Goal: Transaction & Acquisition: Purchase product/service

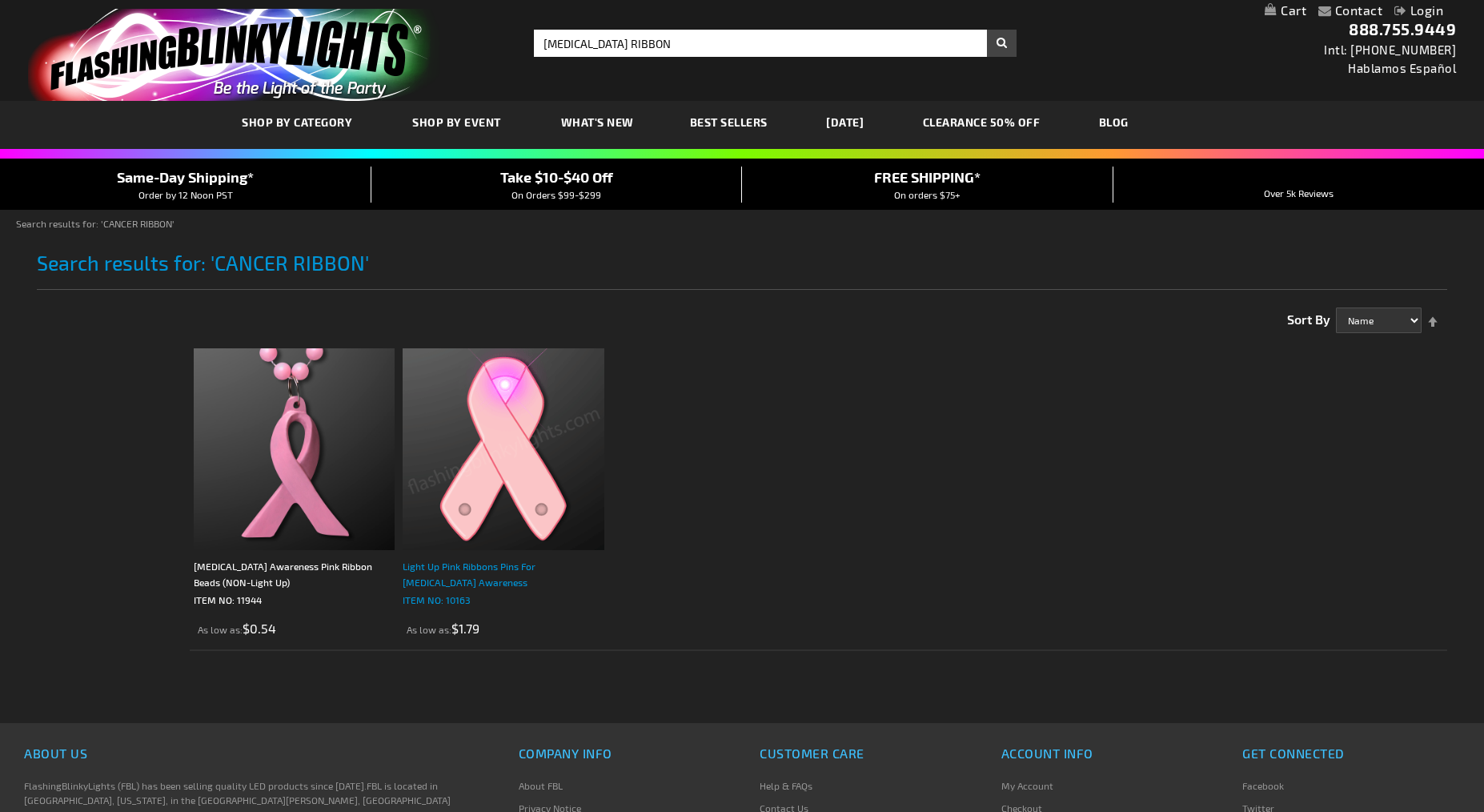
click at [557, 562] on div "Light Up Pink Ribbons Pins For Breast Cancer Awareness" at bounding box center [503, 574] width 201 height 32
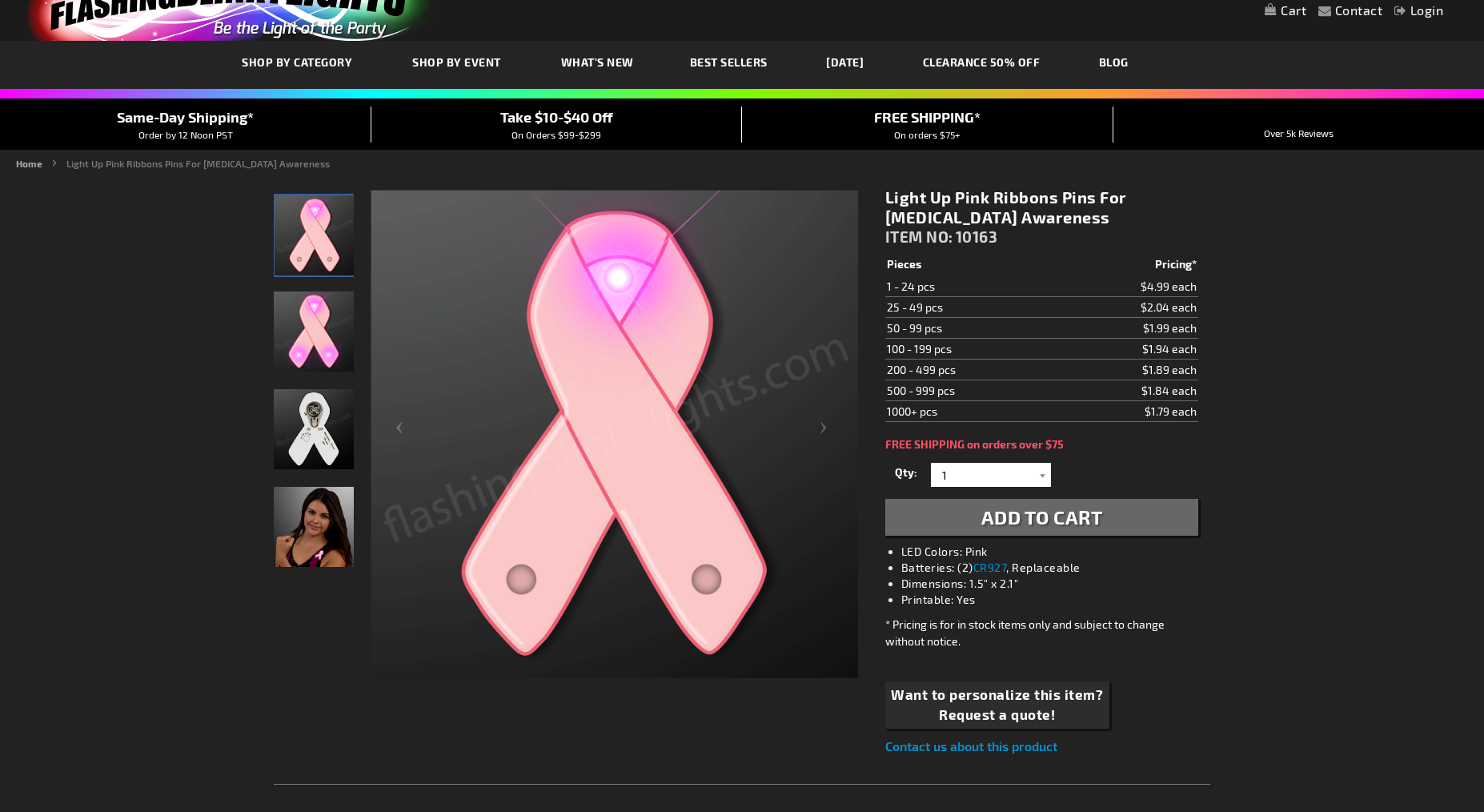
scroll to position [80, 0]
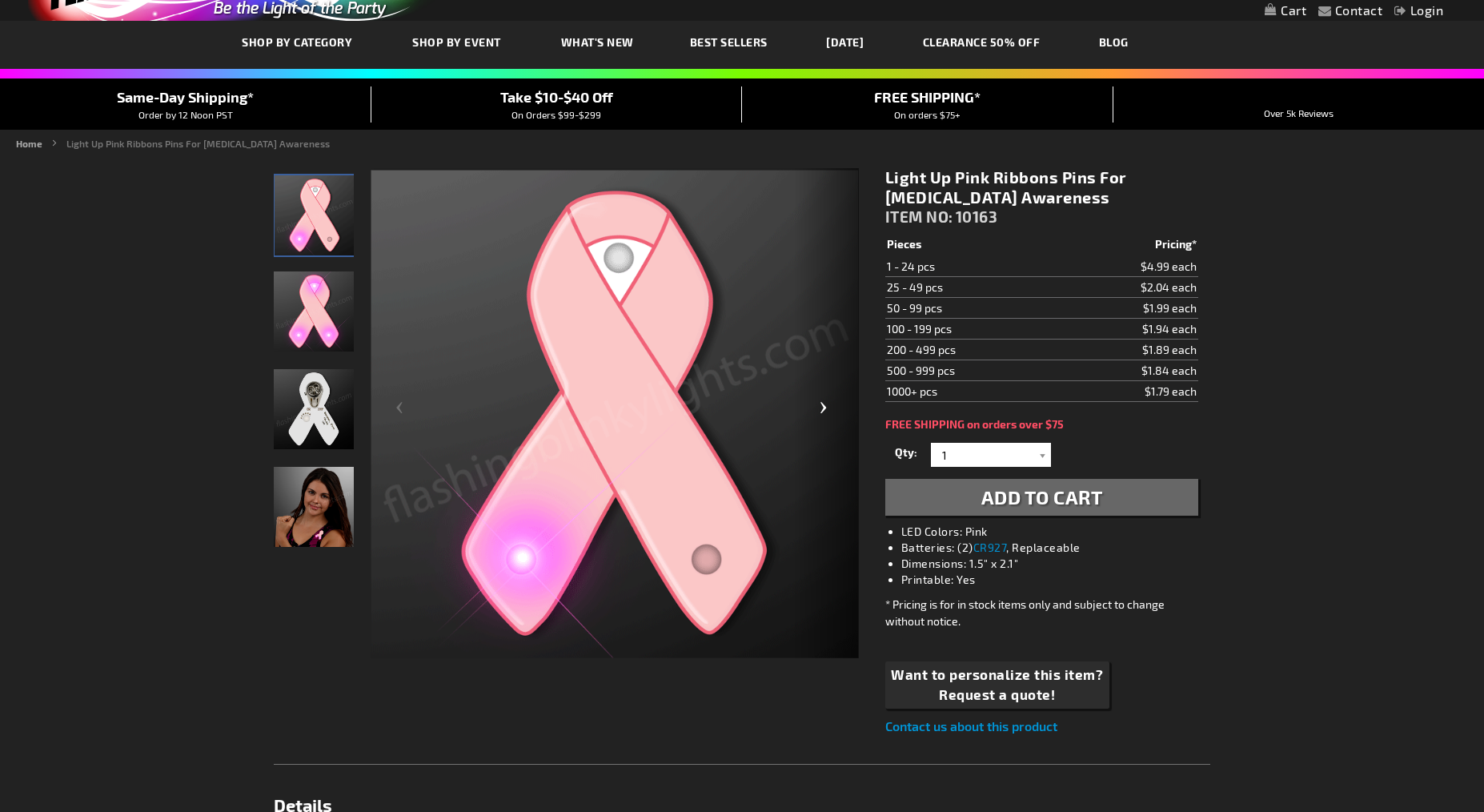
click at [822, 404] on div "Next" at bounding box center [827, 413] width 64 height 491
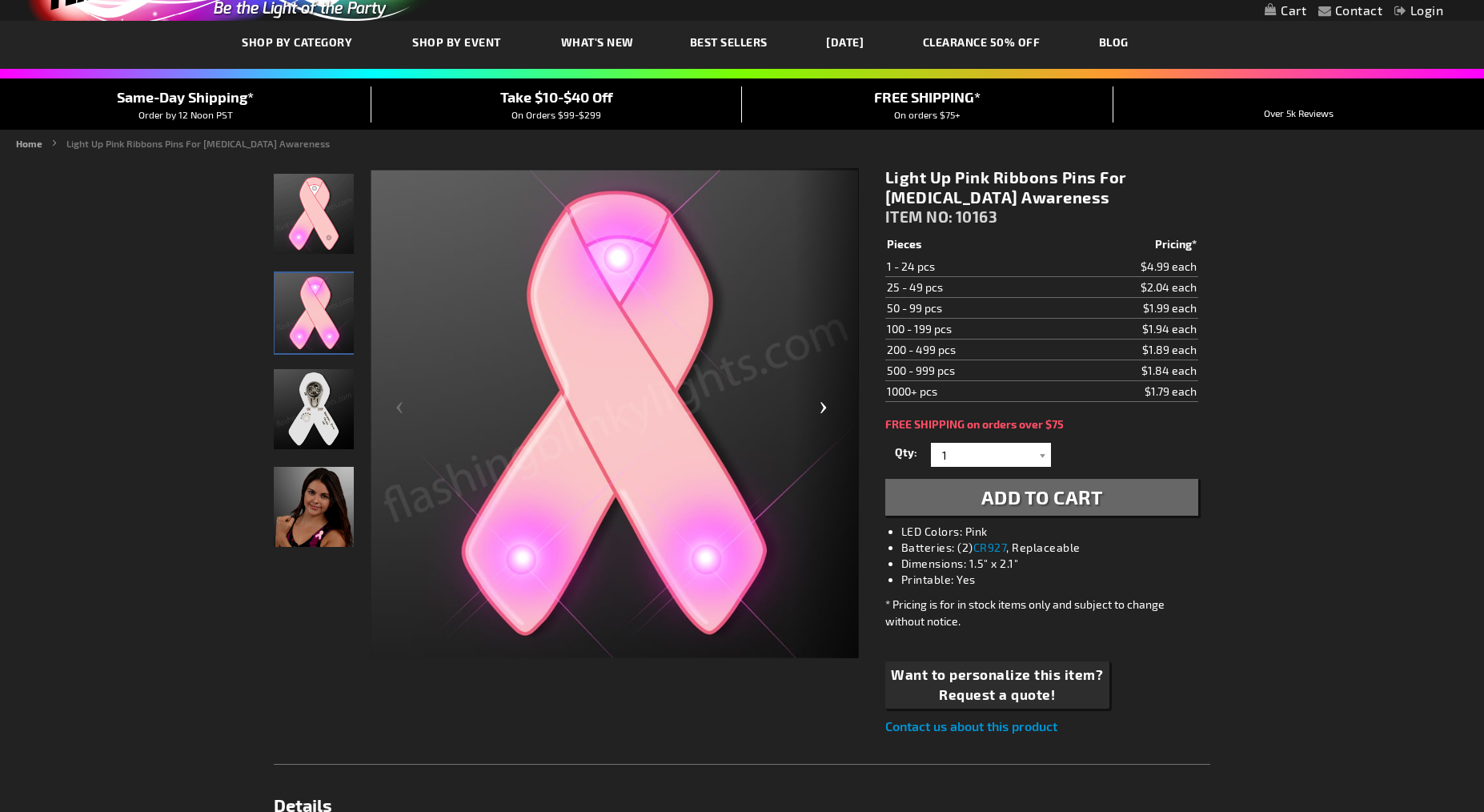
click at [822, 404] on div "Next" at bounding box center [827, 413] width 64 height 491
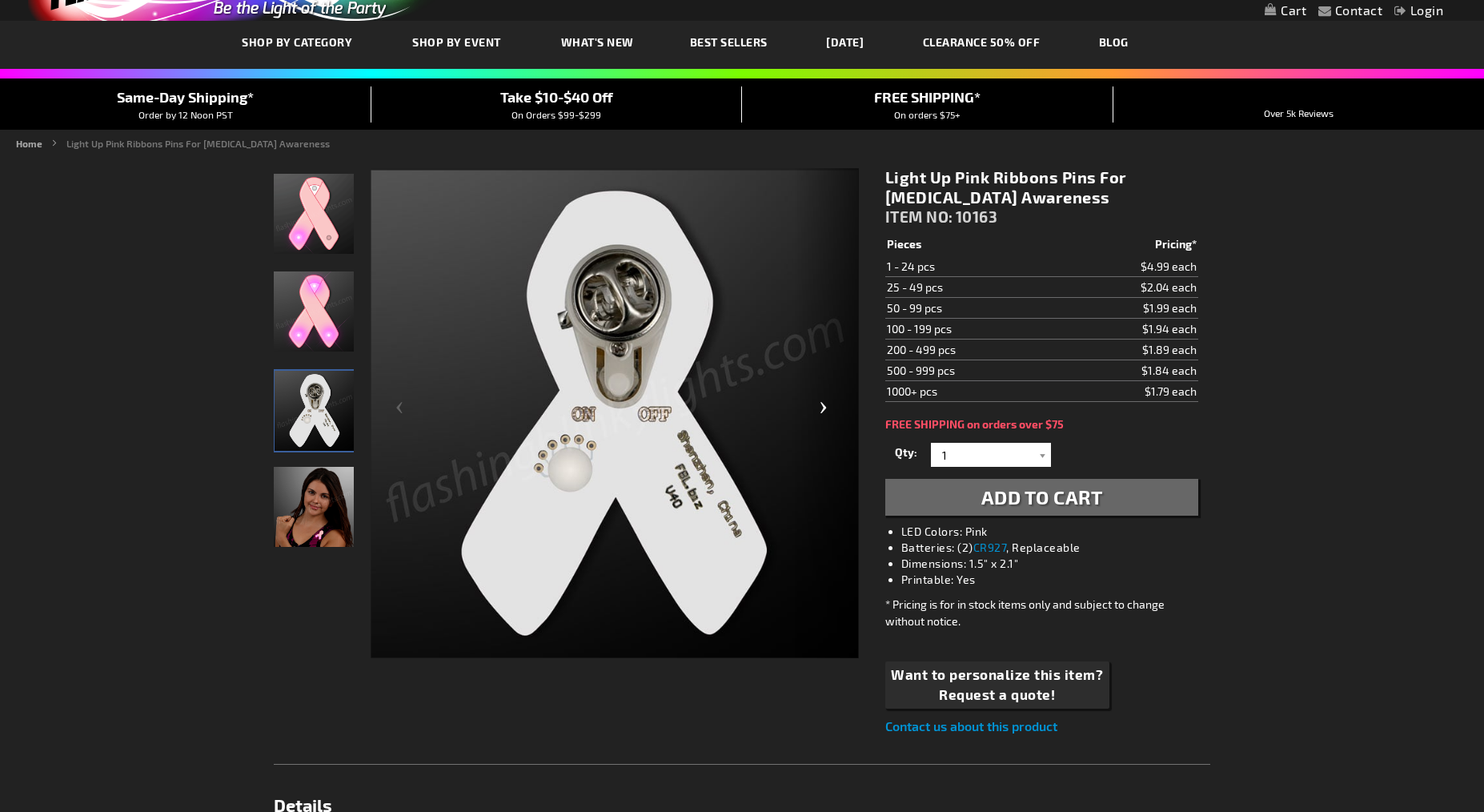
click at [820, 404] on div "Next" at bounding box center [827, 413] width 64 height 491
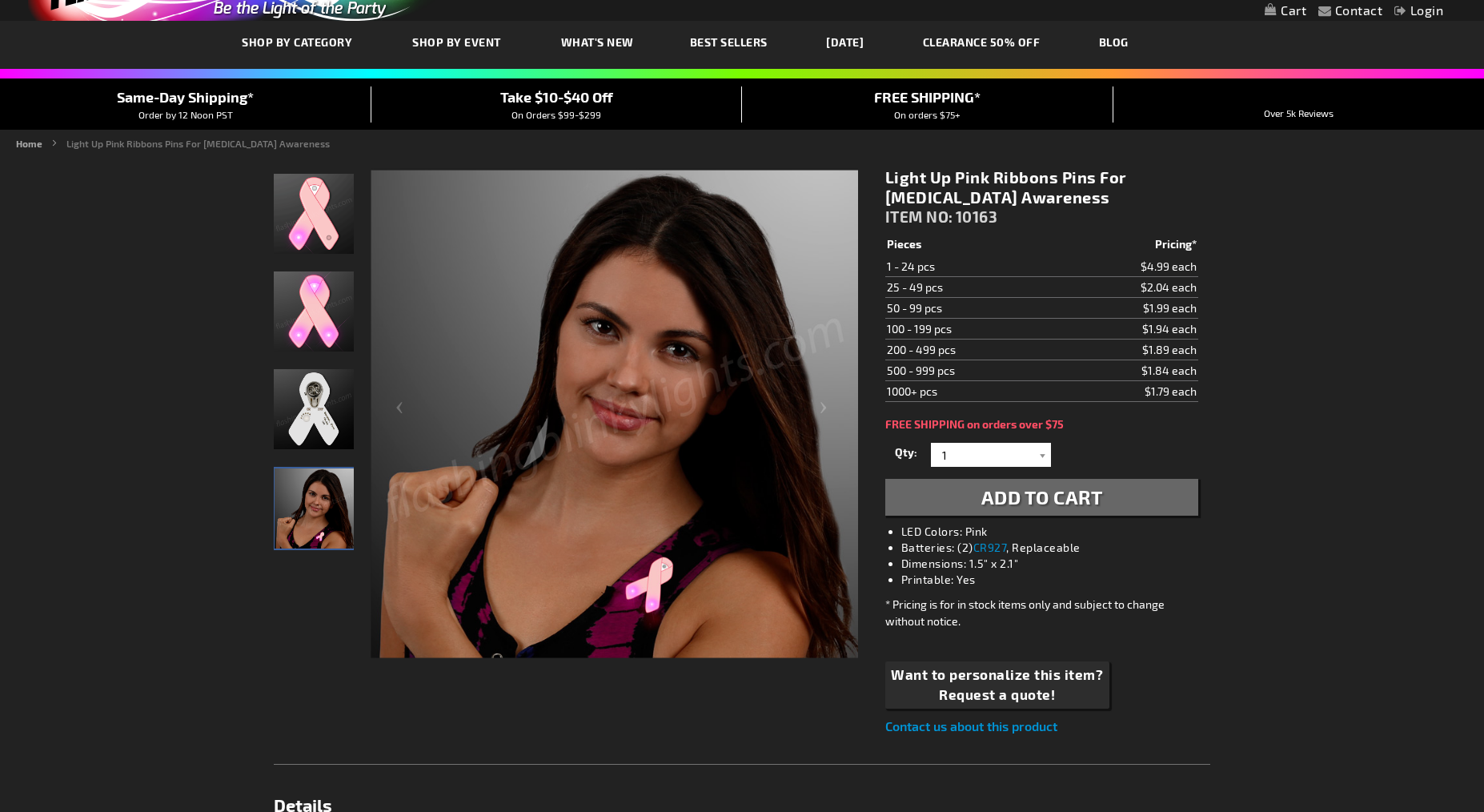
click at [1009, 34] on link "CLEARANCE 50% OFF" at bounding box center [982, 41] width 142 height 53
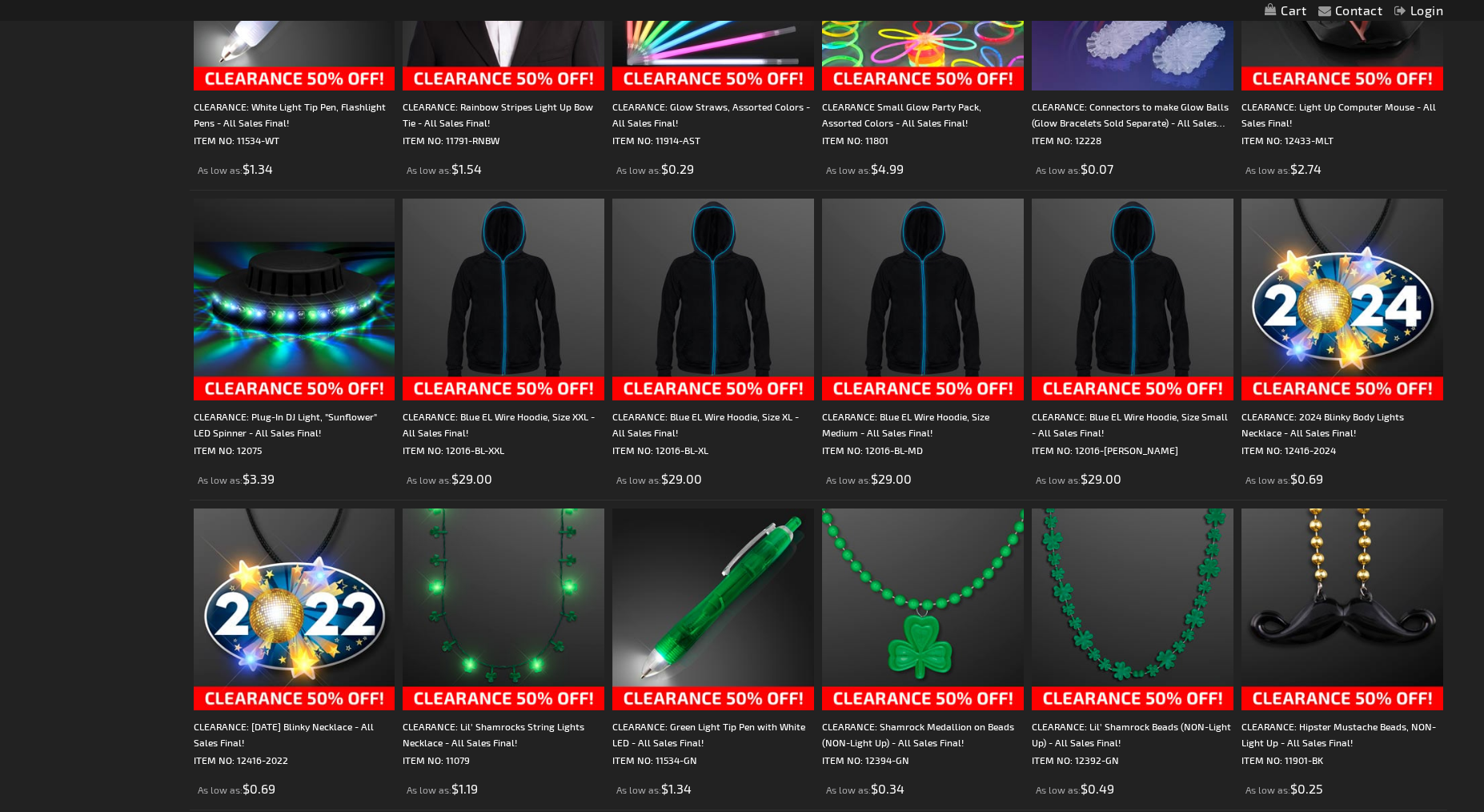
scroll to position [2002, 0]
